Goal: Check status: Check status

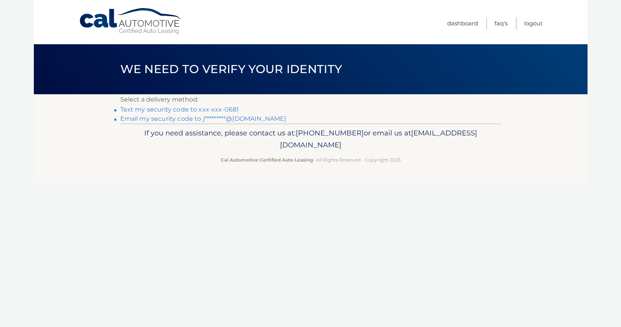
click at [195, 109] on link "Text my security code to xxx-xxx-0681" at bounding box center [179, 109] width 119 height 7
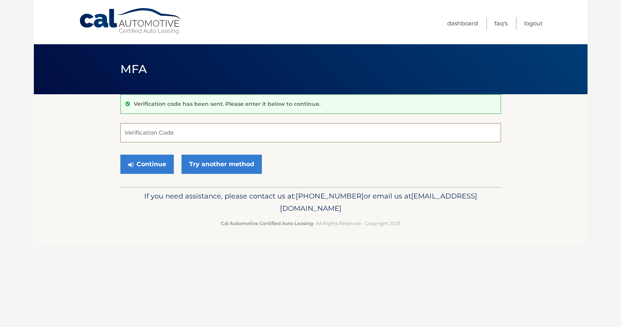
click at [187, 132] on input "Verification Code" at bounding box center [310, 132] width 381 height 19
type input "715635"
click at [155, 162] on button "Continue" at bounding box center [146, 164] width 53 height 19
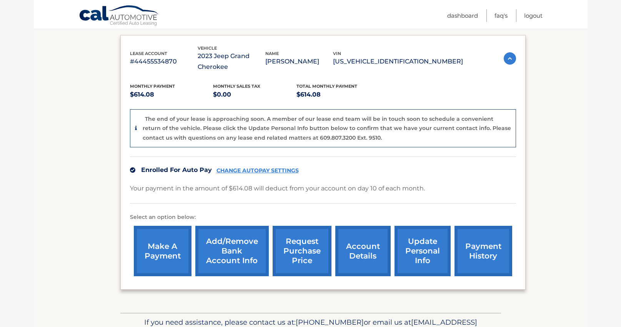
scroll to position [125, 0]
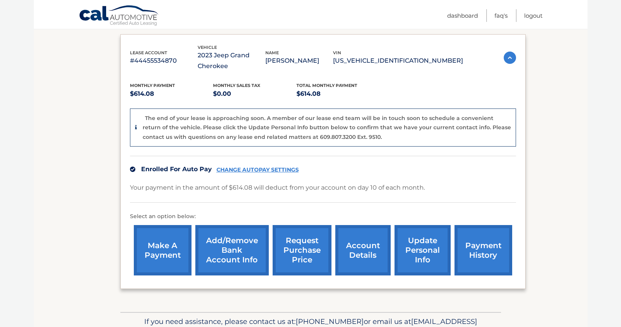
click at [364, 239] on link "account details" at bounding box center [363, 250] width 55 height 50
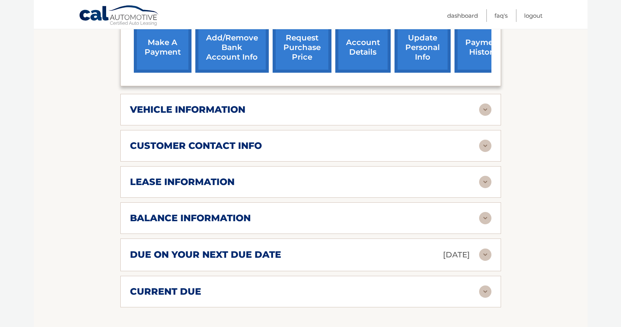
scroll to position [292, 0]
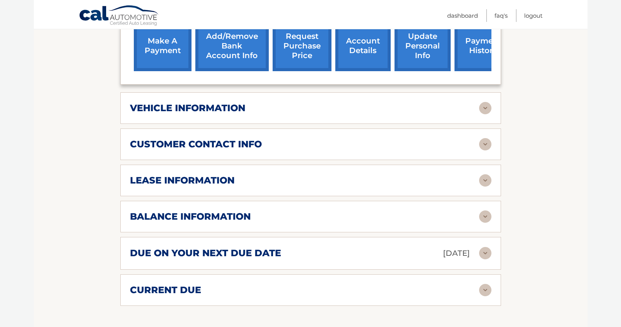
click at [190, 178] on h2 "lease information" at bounding box center [182, 181] width 105 height 12
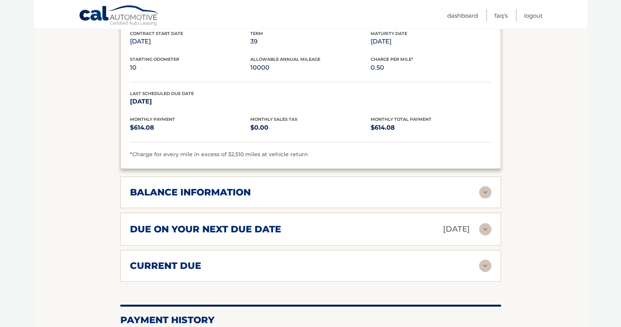
scroll to position [461, 0]
click at [281, 190] on div "balance information" at bounding box center [304, 192] width 349 height 12
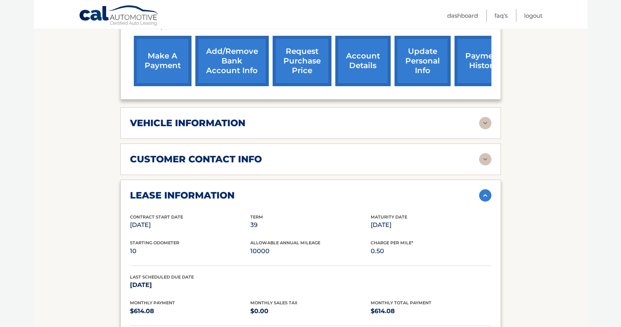
scroll to position [277, 0]
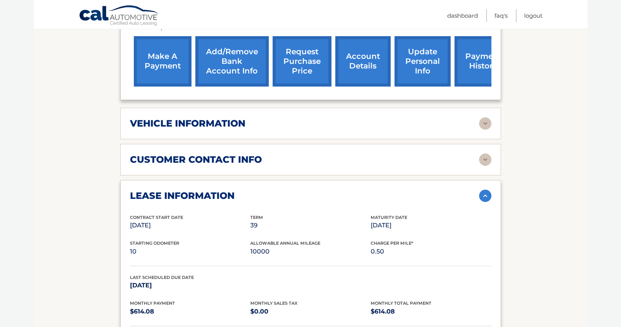
click at [289, 127] on div "vehicle information" at bounding box center [304, 124] width 349 height 12
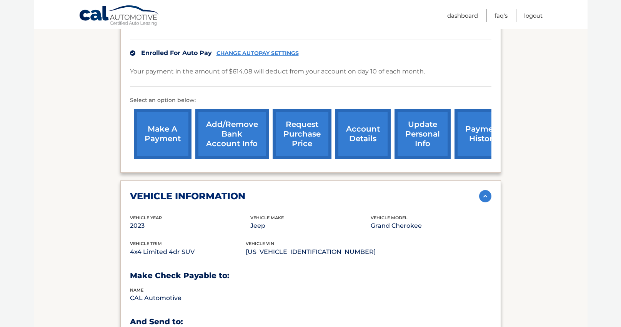
scroll to position [205, 0]
